Goal: Find specific page/section: Find specific page/section

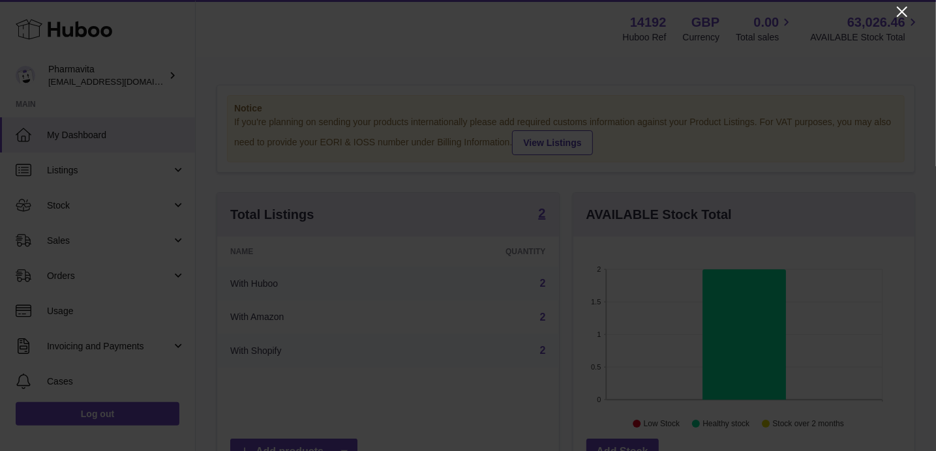
click at [903, 11] on icon "Close" at bounding box center [902, 12] width 10 height 10
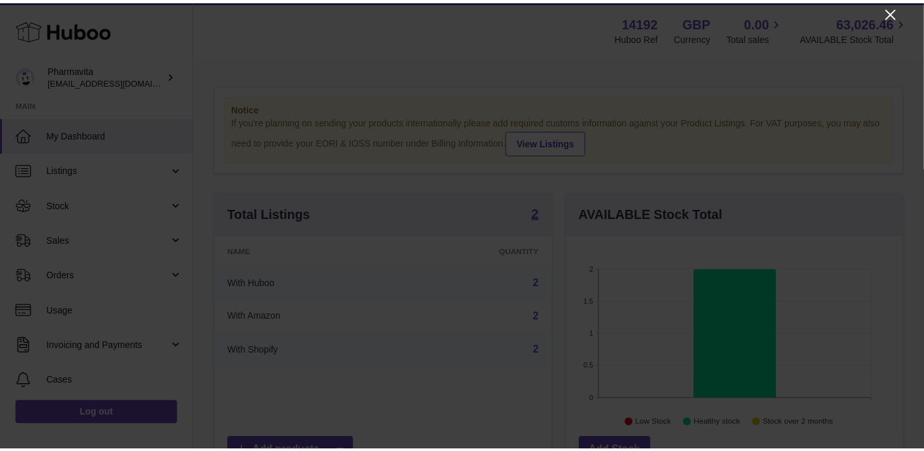
scroll to position [652136, 652004]
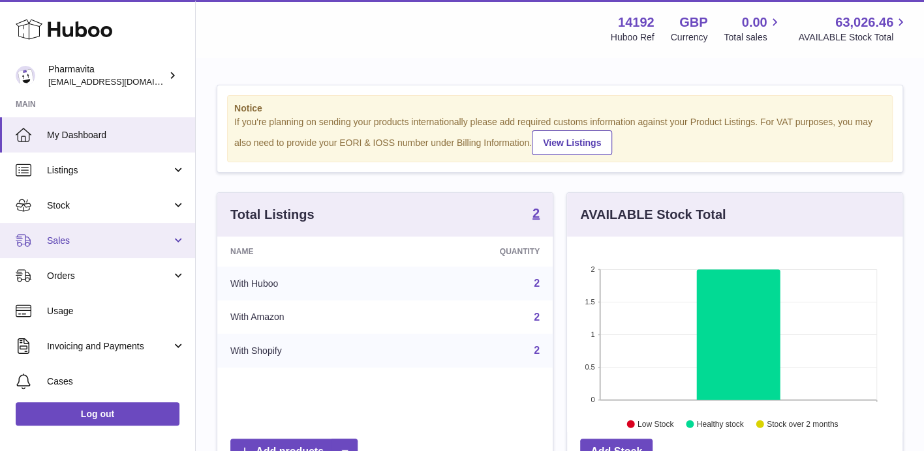
click at [75, 243] on span "Sales" at bounding box center [109, 241] width 125 height 12
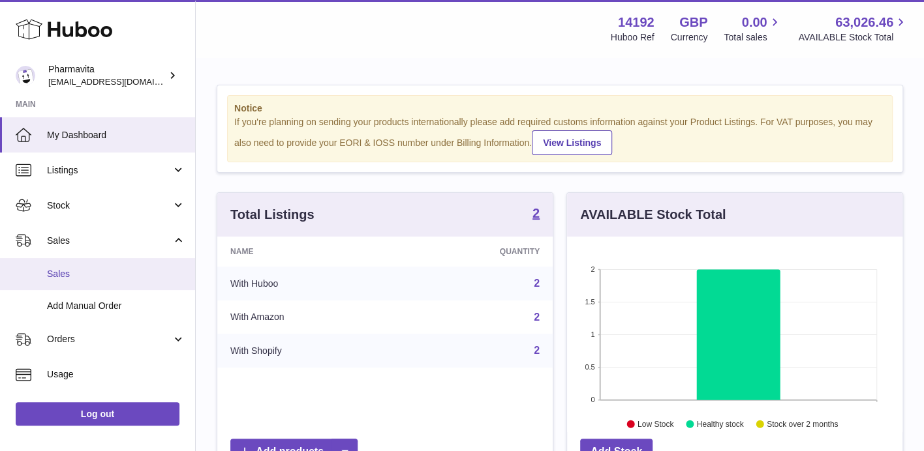
click at [81, 279] on span "Sales" at bounding box center [116, 274] width 138 height 12
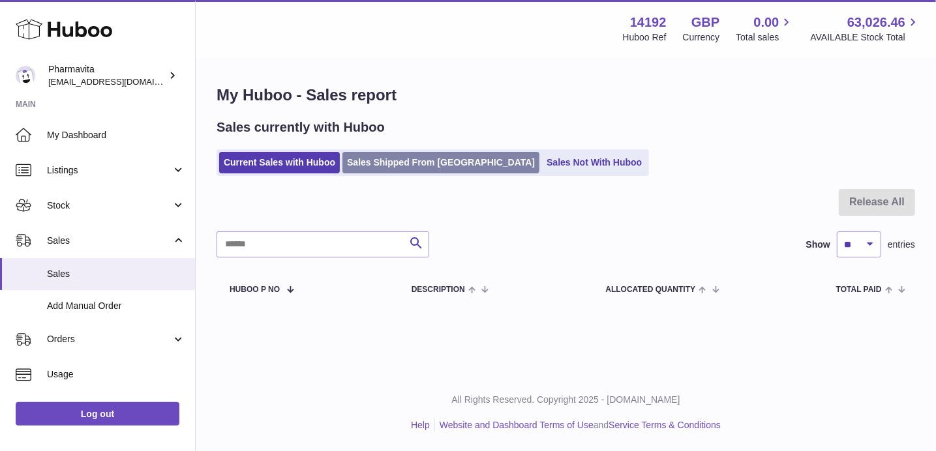
click at [435, 162] on link "Sales Shipped From [GEOGRAPHIC_DATA]" at bounding box center [440, 163] width 197 height 22
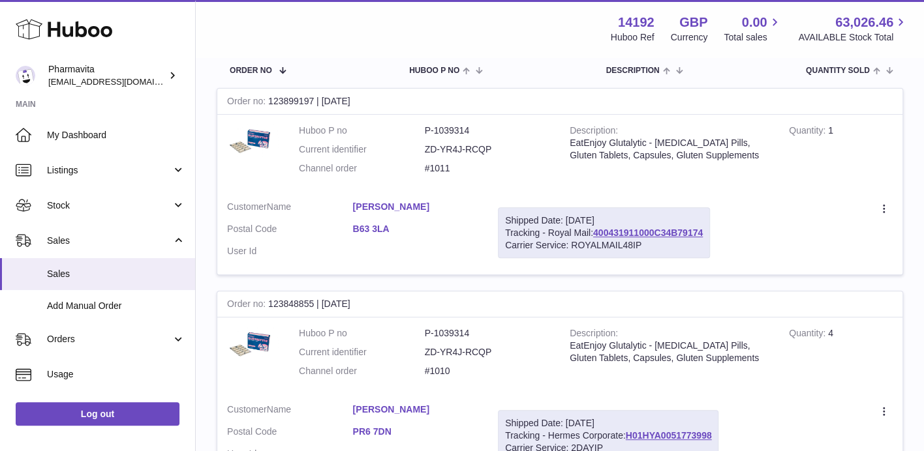
scroll to position [261, 0]
